Goal: Information Seeking & Learning: Learn about a topic

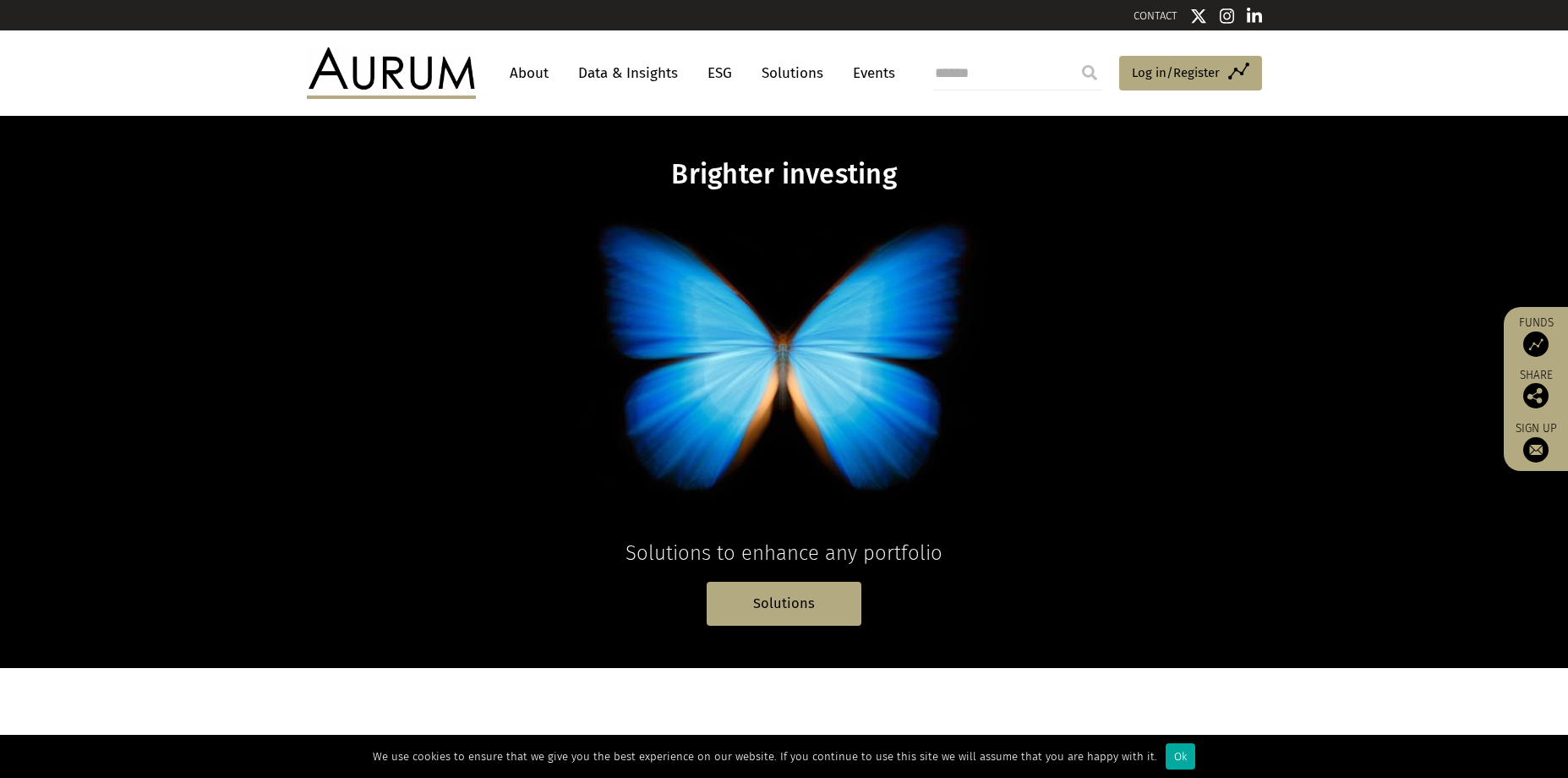
click at [545, 67] on link "About" at bounding box center [528, 73] width 55 height 31
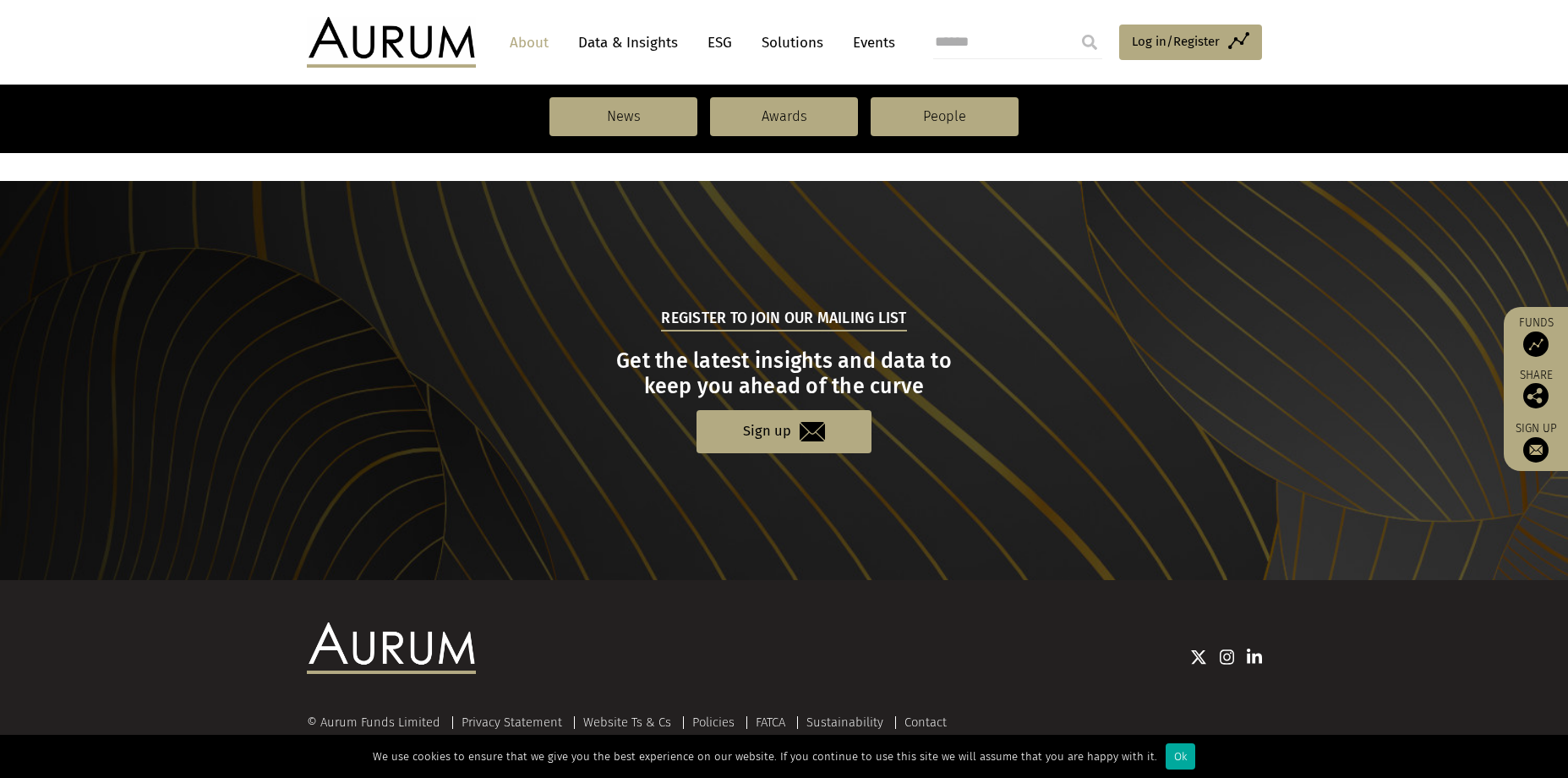
scroll to position [1755, 0]
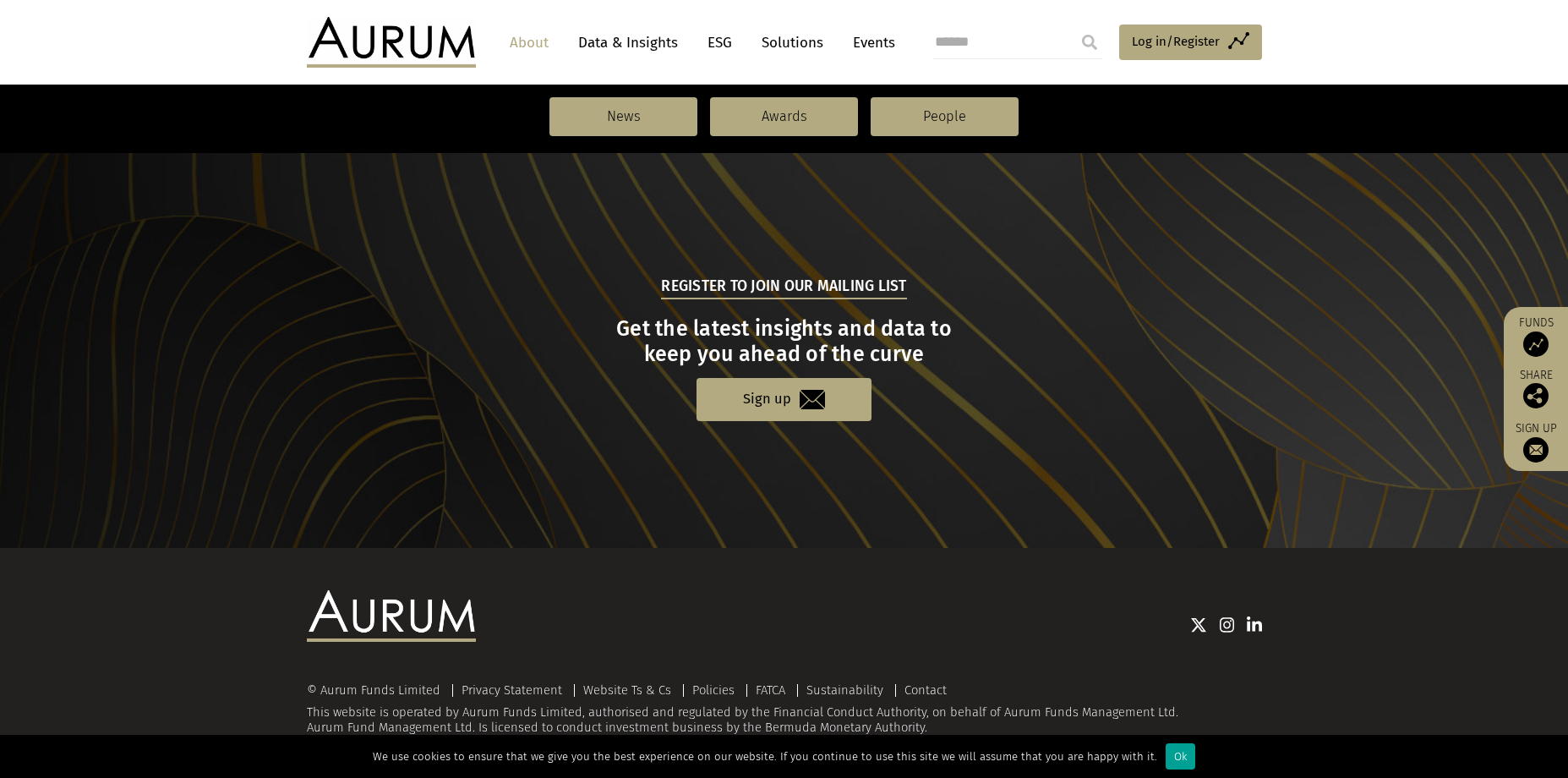
click at [1171, 760] on div "Ok" at bounding box center [1180, 756] width 29 height 26
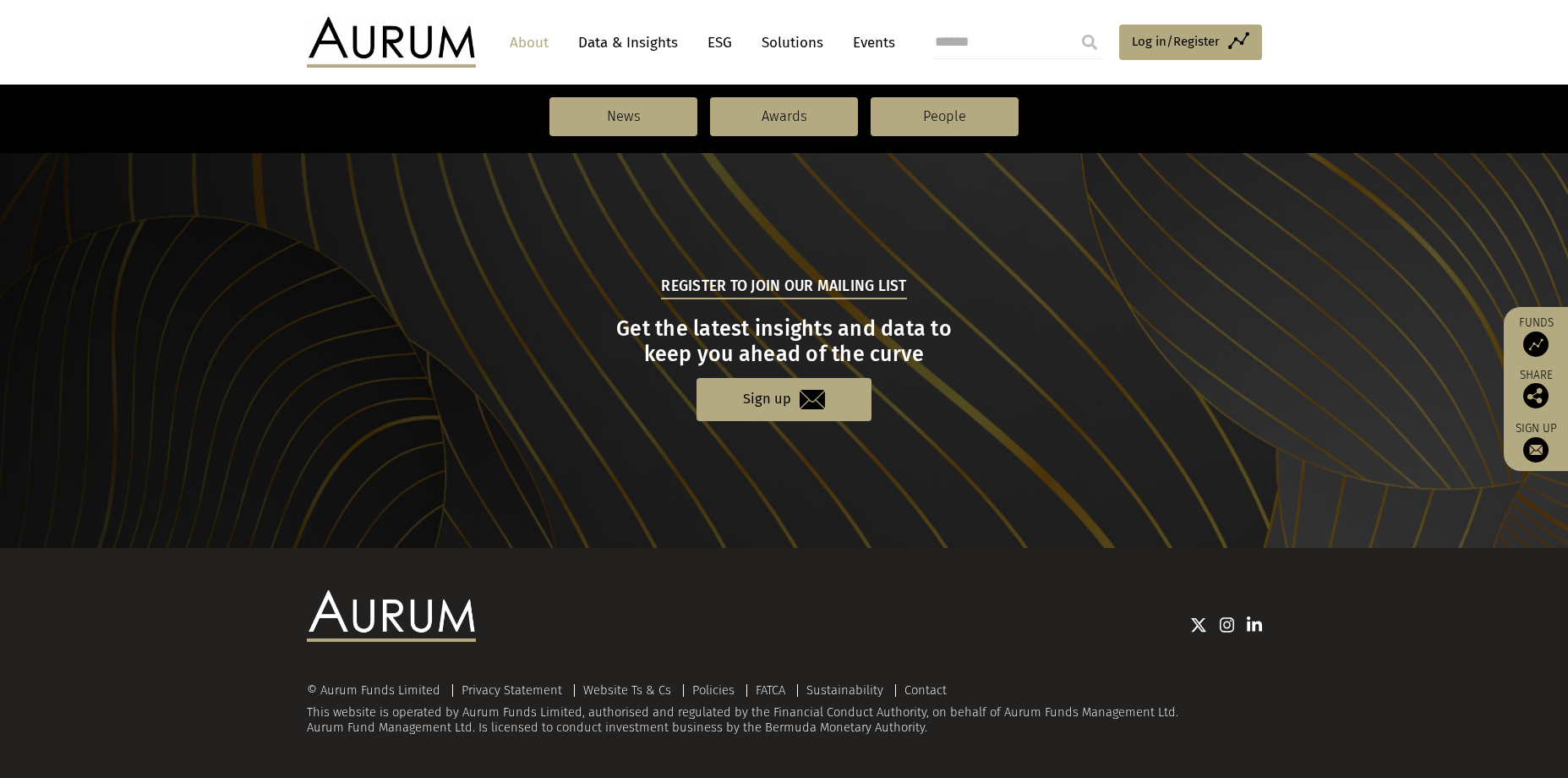
click at [1259, 625] on img at bounding box center [1255, 624] width 16 height 17
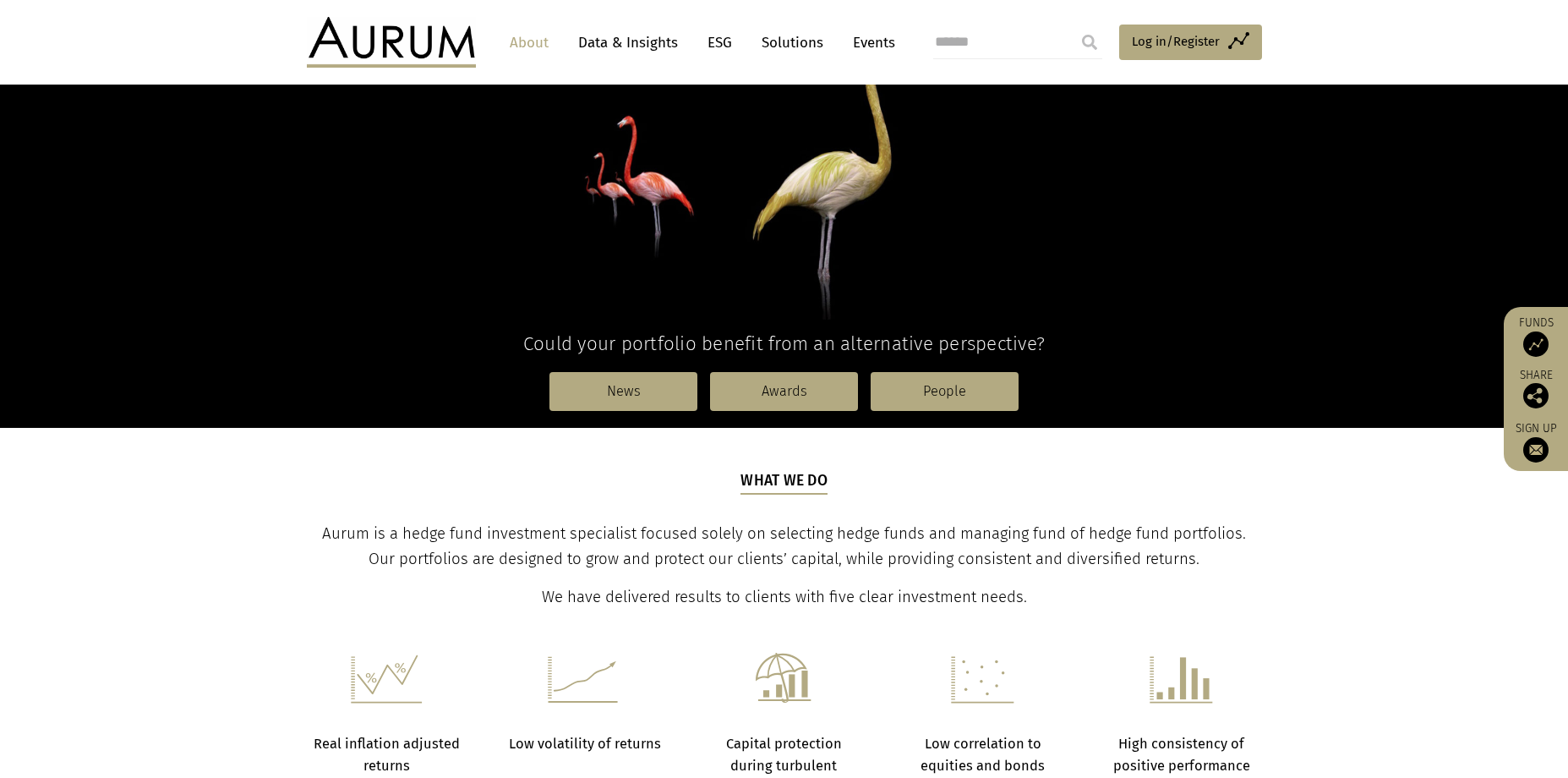
scroll to position [0, 0]
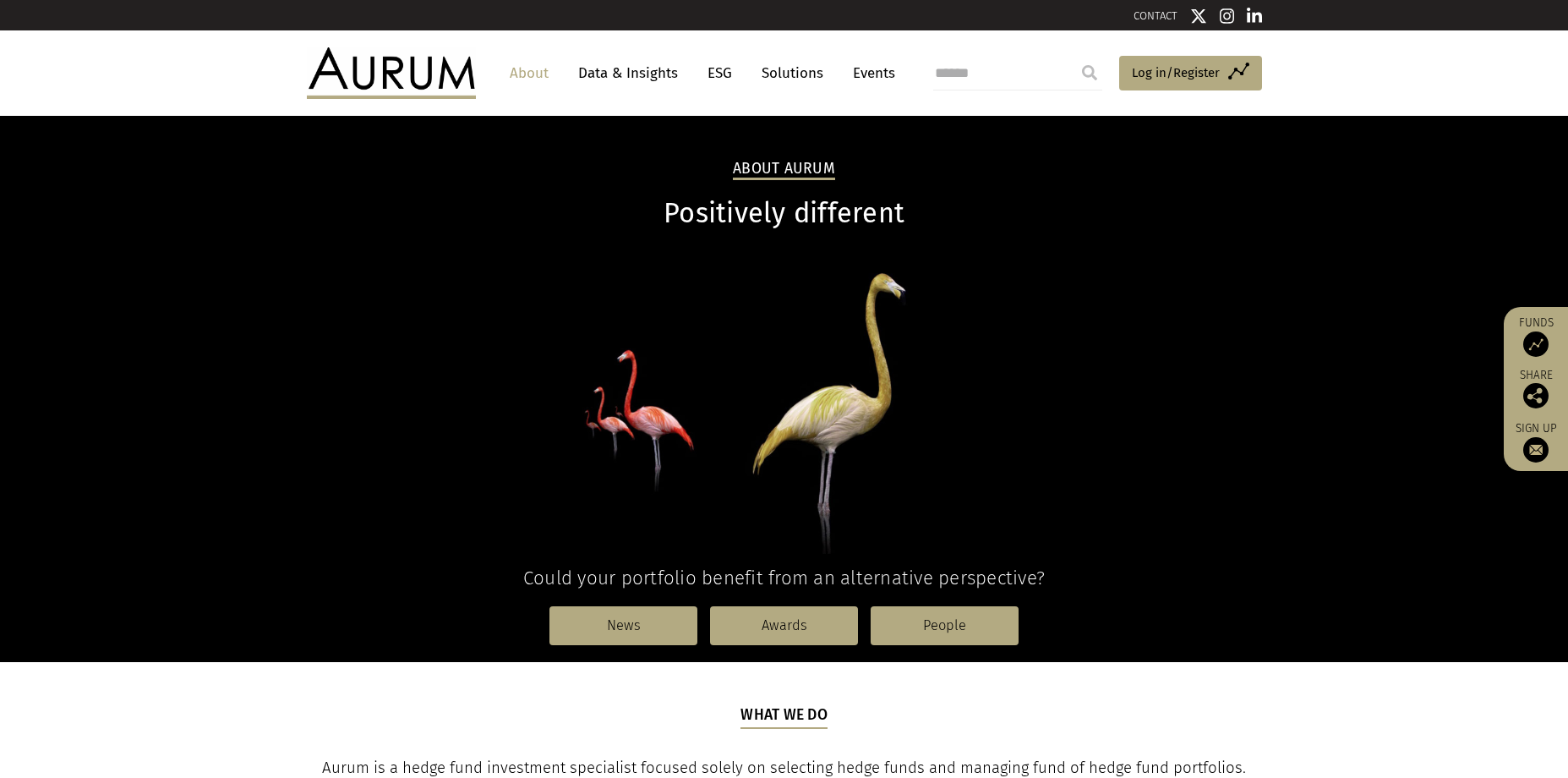
click at [1011, 68] on input "search" at bounding box center [1017, 73] width 169 height 34
drag, startPoint x: 1475, startPoint y: 69, endPoint x: 1464, endPoint y: 69, distance: 11.0
click at [1475, 69] on header "About Data & Insights ESG Solutions Events Access Funds Log in/Register Sign ou…" at bounding box center [784, 72] width 1568 height 85
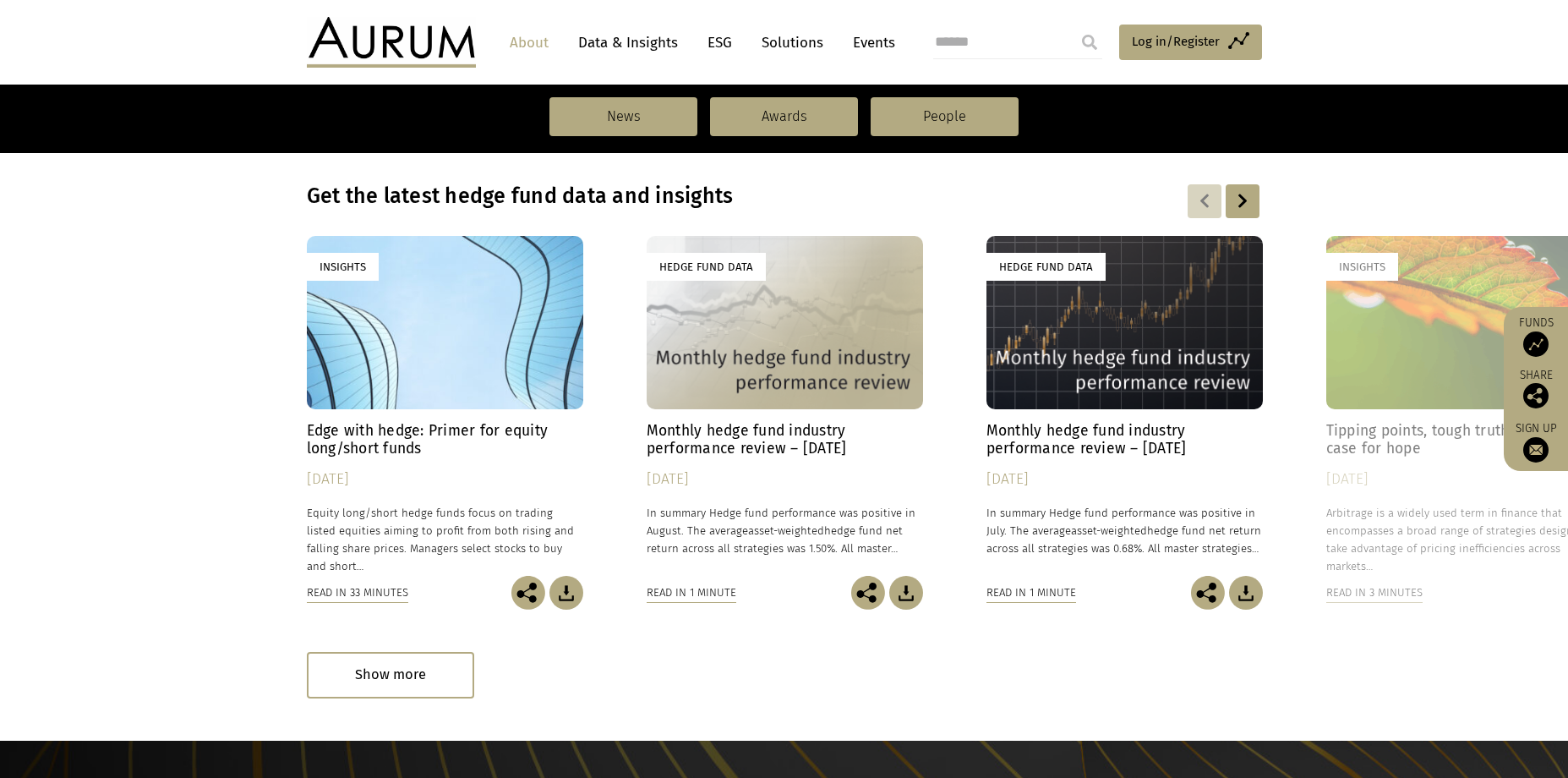
scroll to position [741, 0]
